Goal: Find specific page/section: Find specific page/section

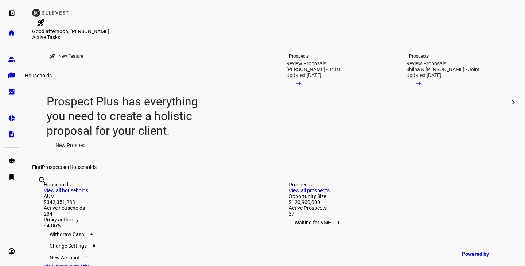
click at [11, 76] on eth-mat-symbol "folder_copy" at bounding box center [11, 75] width 7 height 7
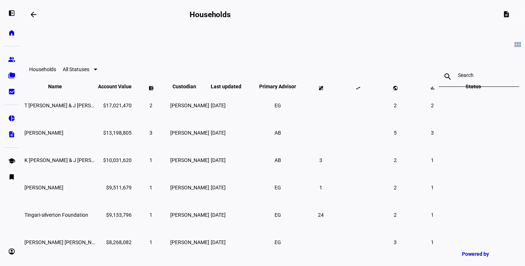
click at [458, 78] on input at bounding box center [479, 75] width 42 height 6
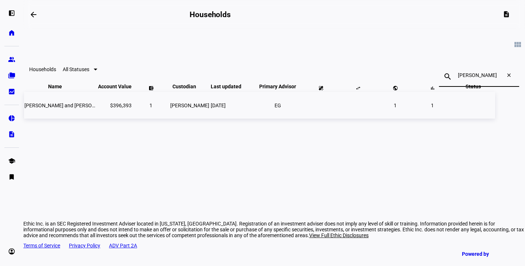
type input "[PERSON_NAME]"
click at [97, 108] on span "[PERSON_NAME] and [PERSON_NAME] [PERSON_NAME]" at bounding box center [107, 106] width 167 height 6
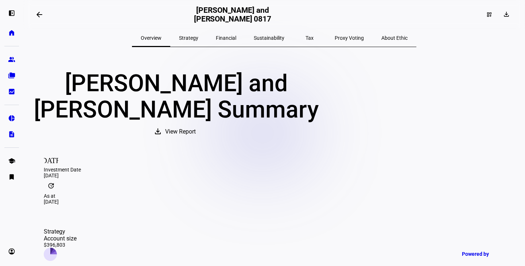
click at [261, 33] on span "Sustainability" at bounding box center [269, 38] width 31 height 18
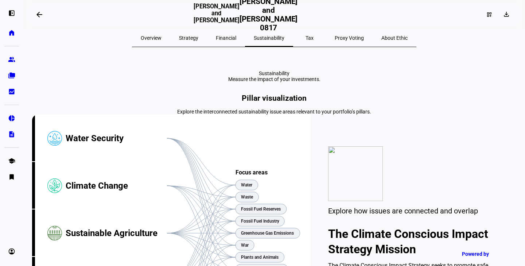
click at [335, 38] on span "Proxy Voting" at bounding box center [349, 37] width 29 height 5
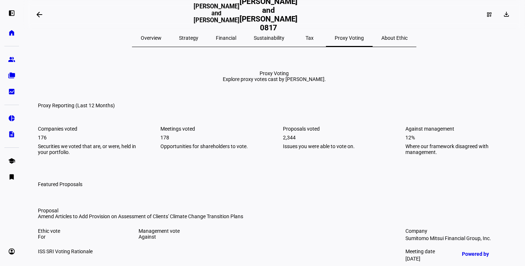
click at [267, 39] on span "Sustainability" at bounding box center [269, 37] width 31 height 5
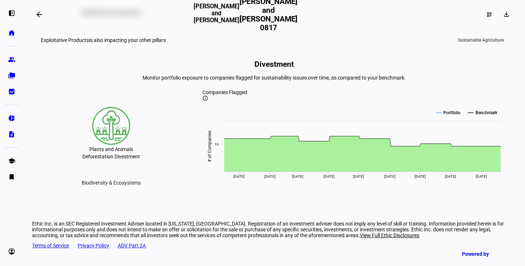
scroll to position [1400, 0]
